Goal: Transaction & Acquisition: Purchase product/service

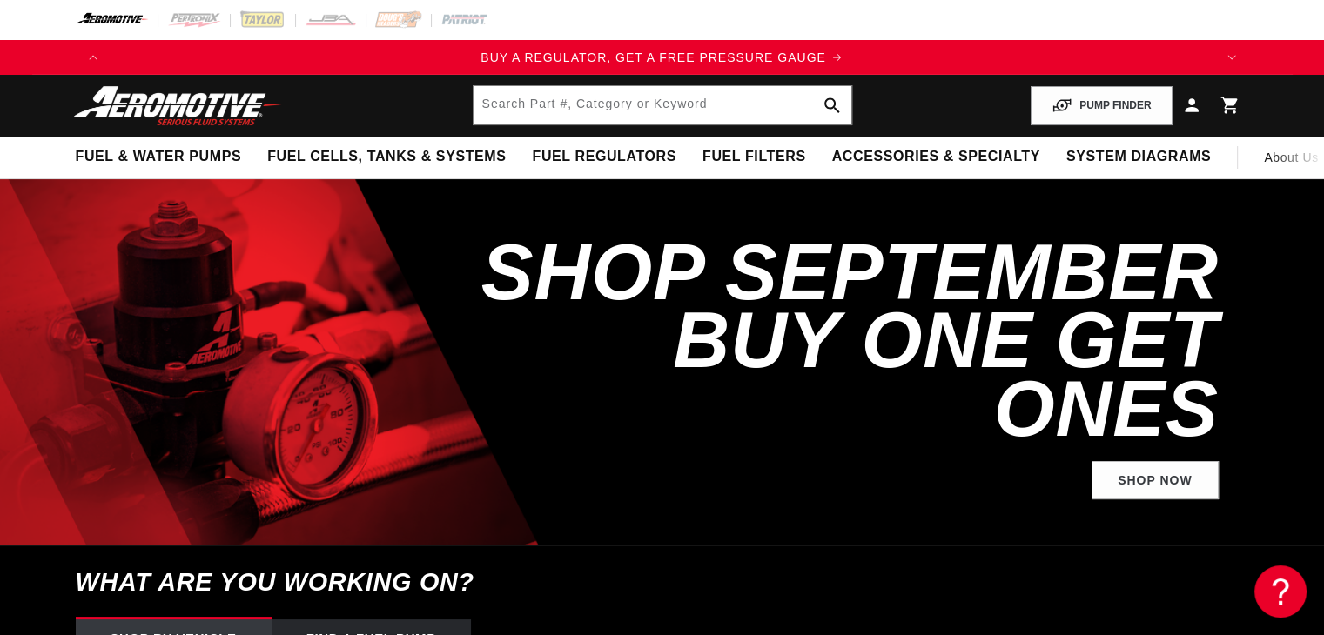
drag, startPoint x: 576, startPoint y: 286, endPoint x: 528, endPoint y: 269, distance: 50.9
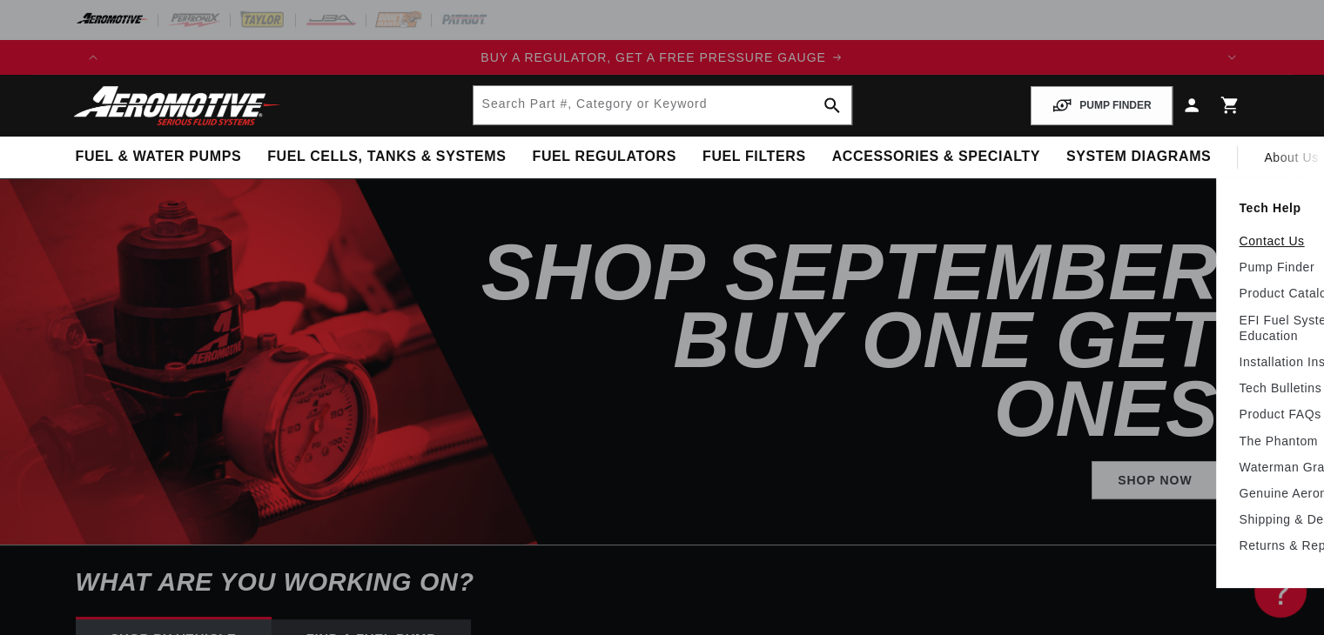
click at [1239, 236] on link "Contact Us" at bounding box center [1316, 241] width 155 height 16
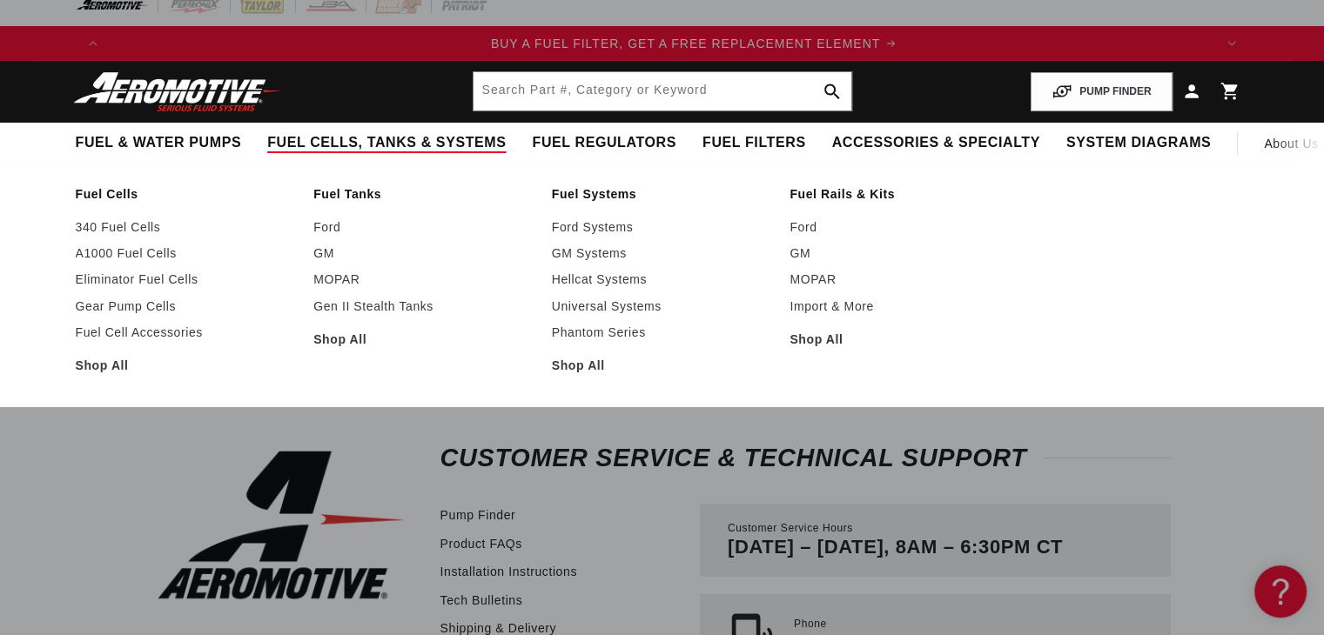
scroll to position [0, 1104]
click at [133, 305] on link "Gear Pump Cells" at bounding box center [186, 307] width 221 height 16
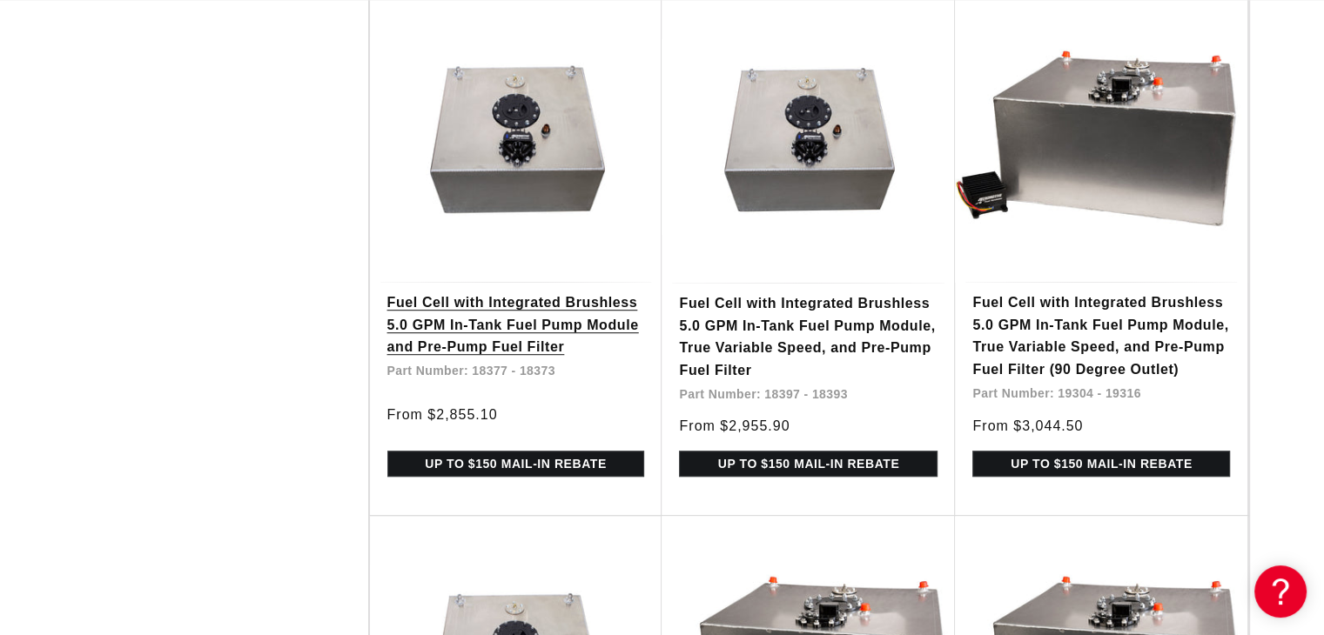
scroll to position [0, 1104]
click at [545, 333] on link "Fuel Cell with Integrated Brushless 5.0 GPM In-Tank Fuel Pump Module and Pre-Pu…" at bounding box center [516, 325] width 258 height 67
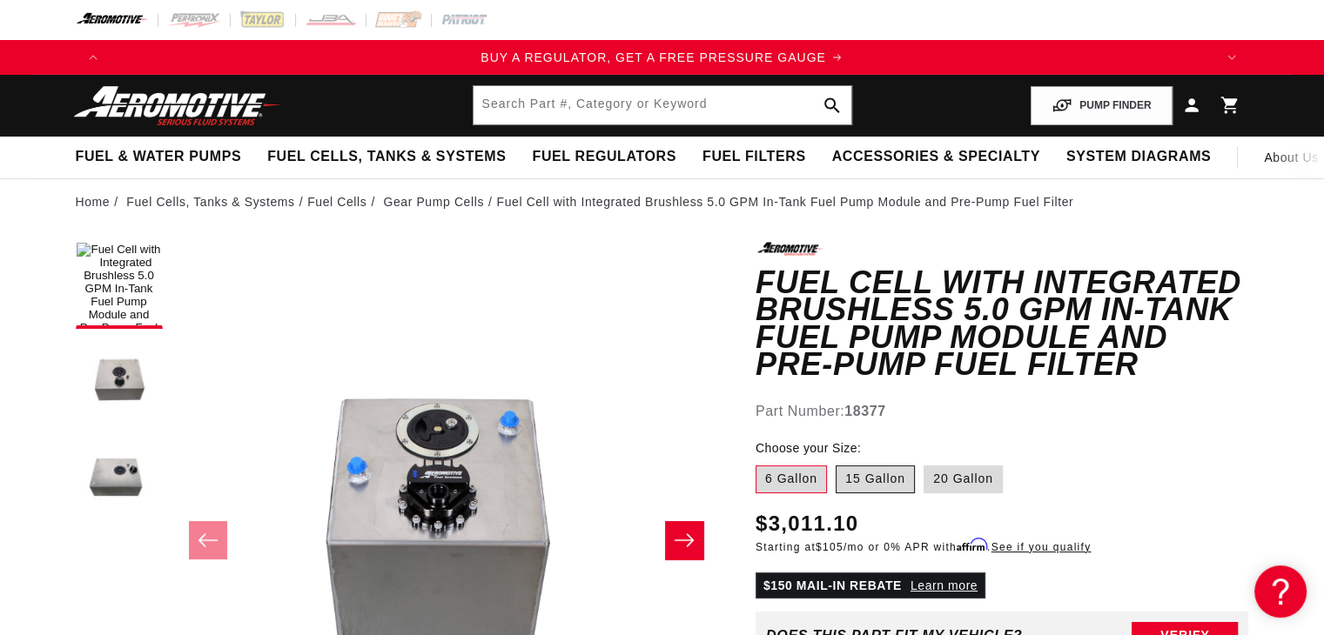
click at [877, 481] on label "15 Gallon" at bounding box center [875, 480] width 79 height 28
click at [836, 463] on input "15 Gallon" at bounding box center [836, 462] width 1 height 1
radio input "true"
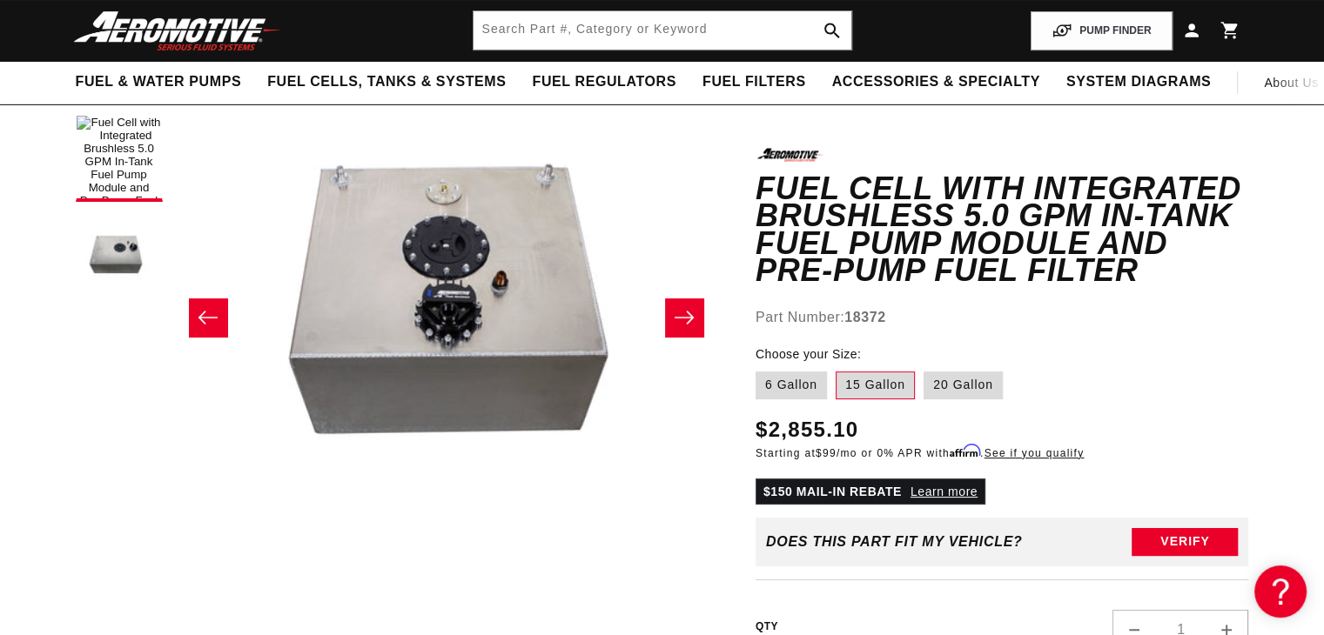
scroll to position [0, 14]
